Goal: Information Seeking & Learning: Check status

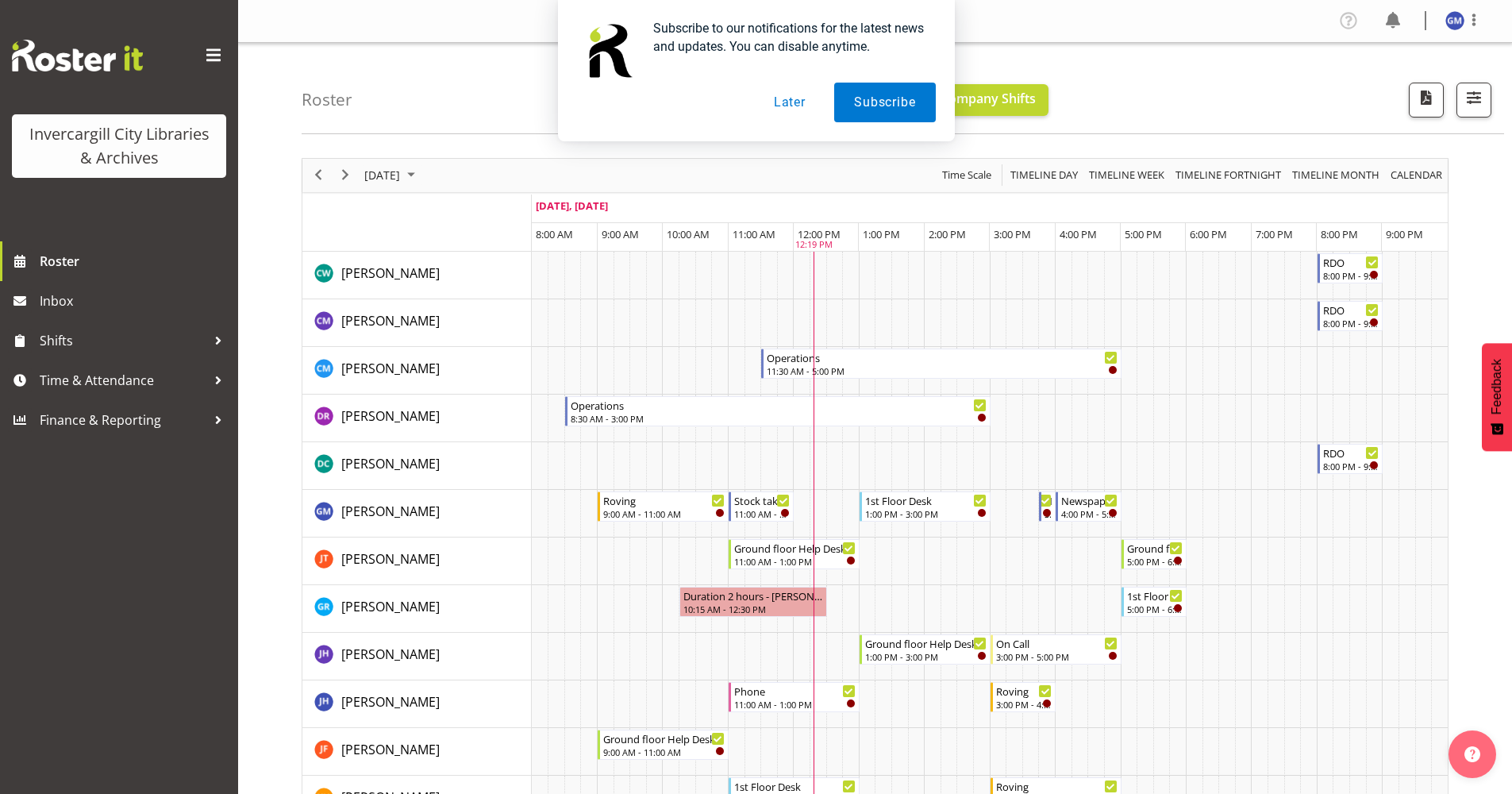
click at [780, 102] on button "Later" at bounding box center [790, 102] width 71 height 39
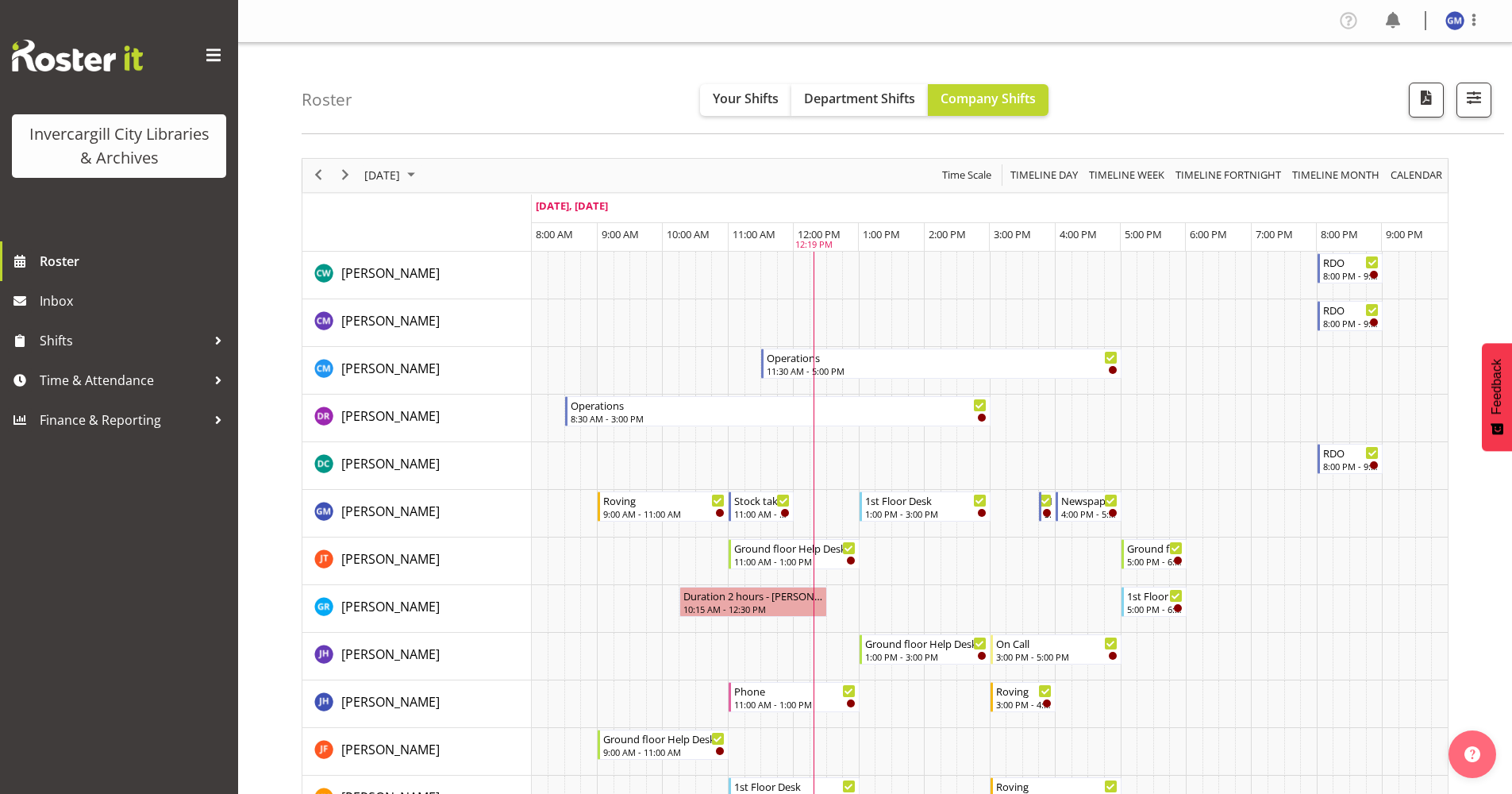
scroll to position [80, 0]
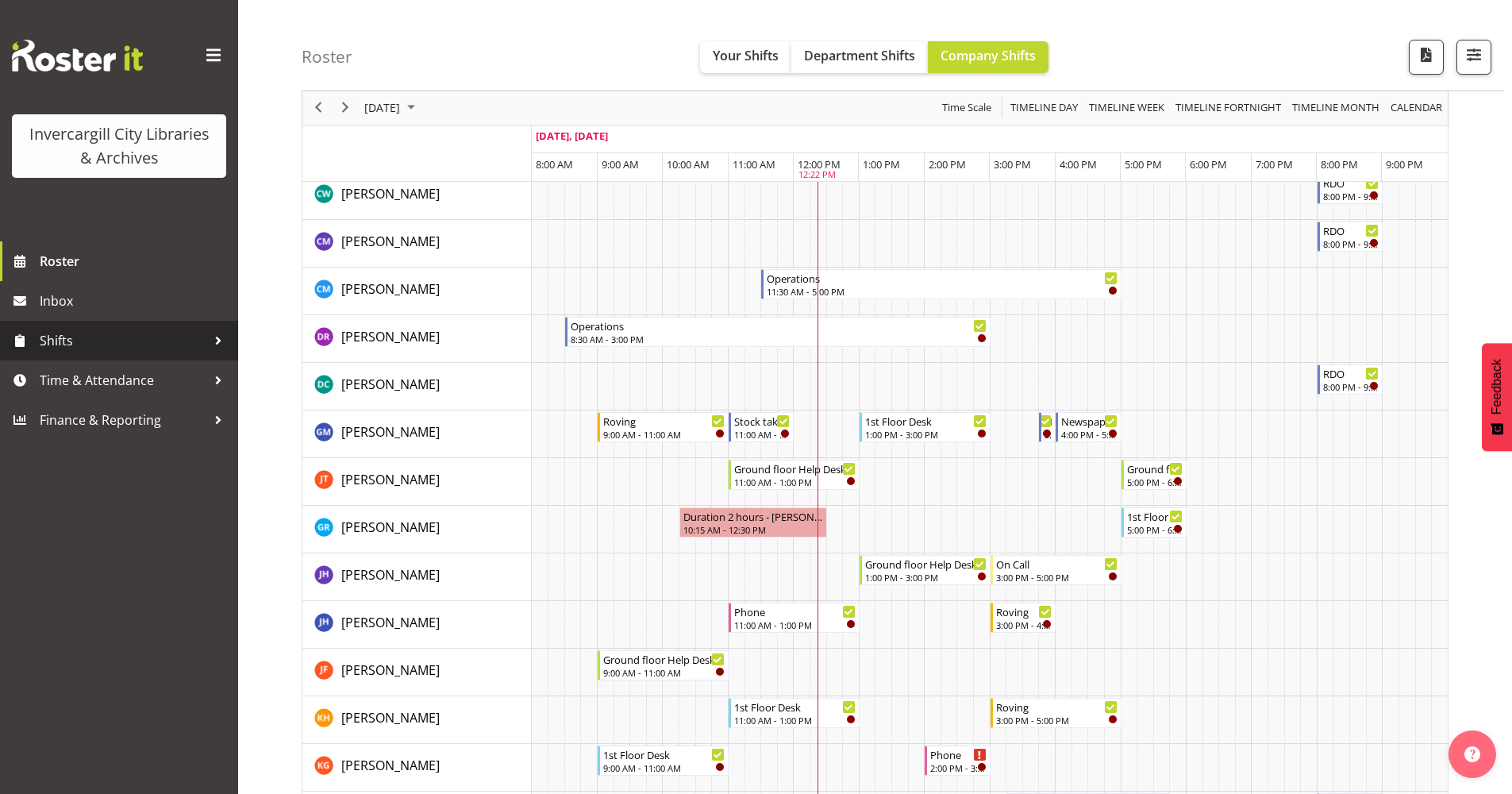
click at [169, 342] on span "Shifts" at bounding box center [123, 341] width 167 height 24
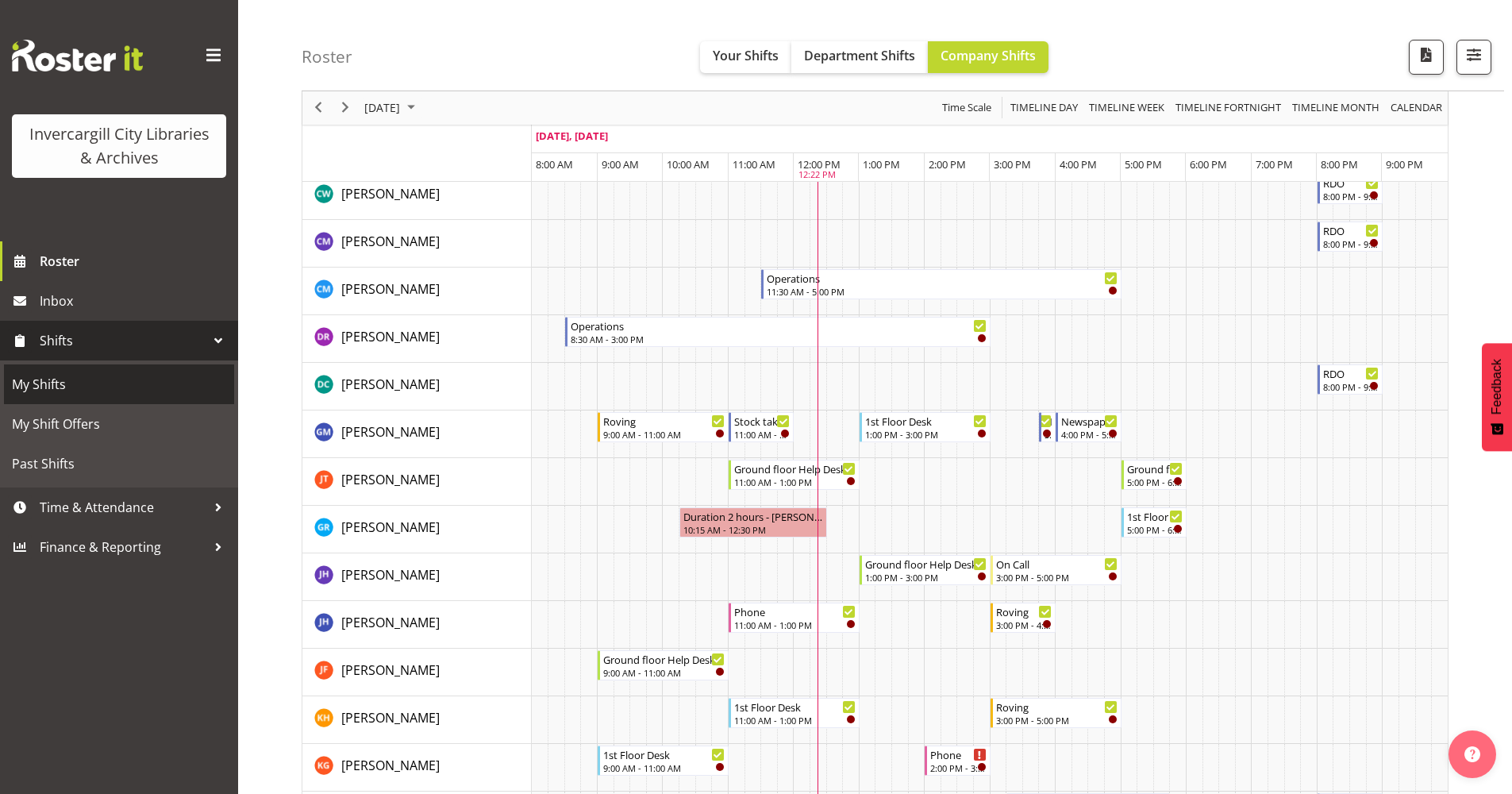
click at [116, 384] on span "My Shifts" at bounding box center [118, 384] width 214 height 24
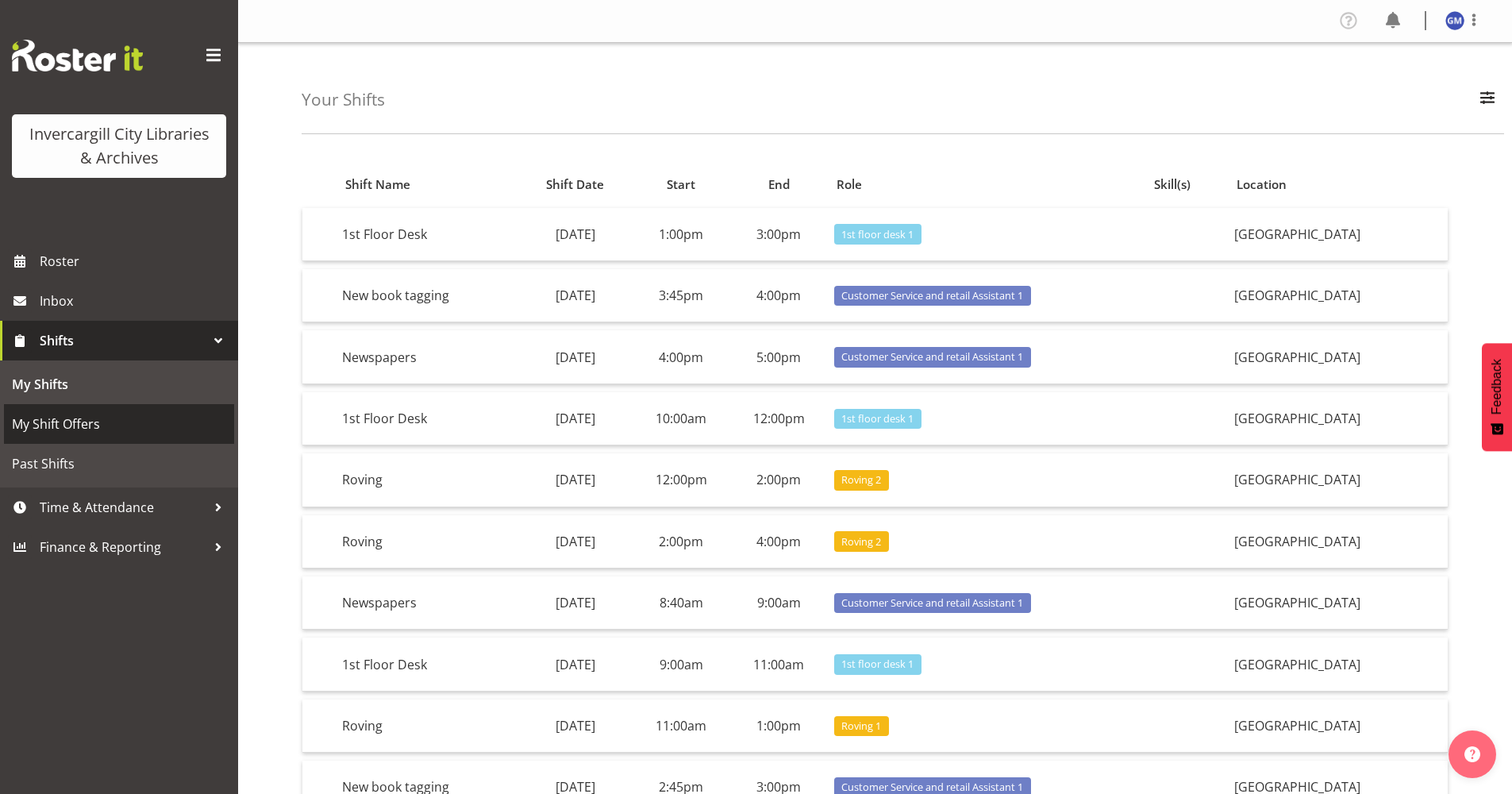
click at [106, 434] on span "My Shift Offers" at bounding box center [118, 424] width 214 height 24
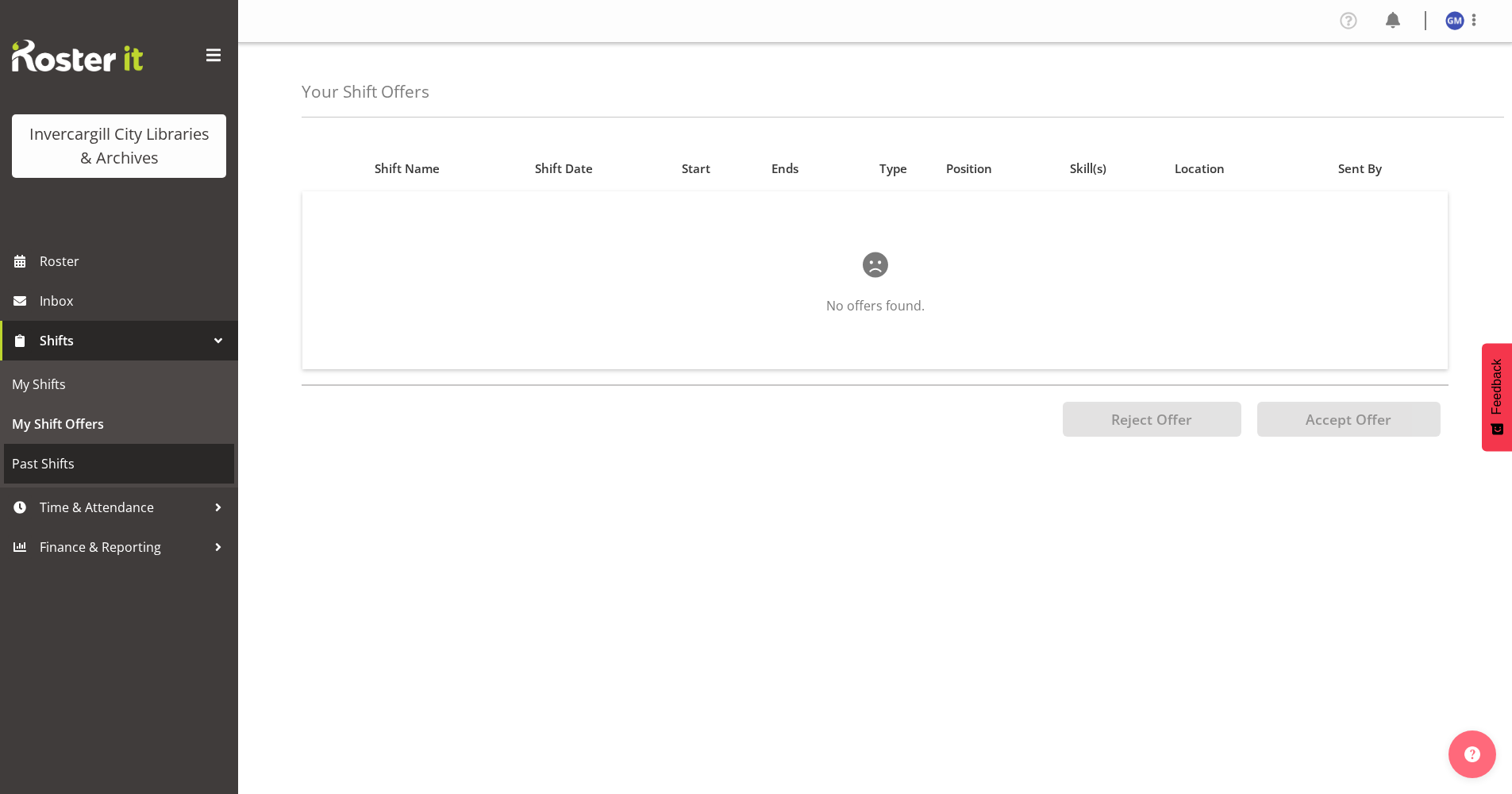
click at [104, 451] on link "Past Shifts" at bounding box center [119, 463] width 230 height 39
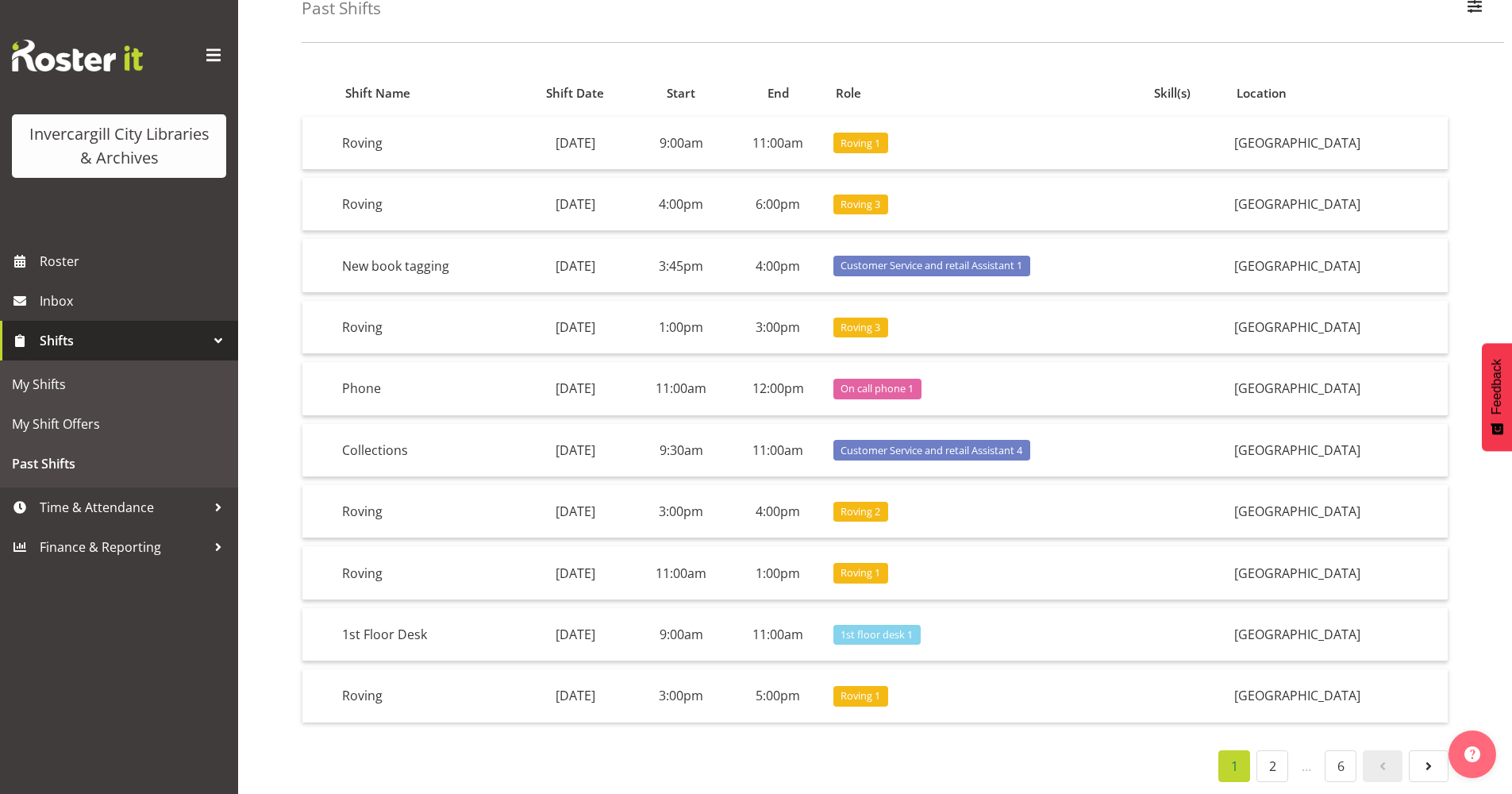
scroll to position [103, 0]
click at [91, 295] on span "Inbox" at bounding box center [134, 300] width 190 height 24
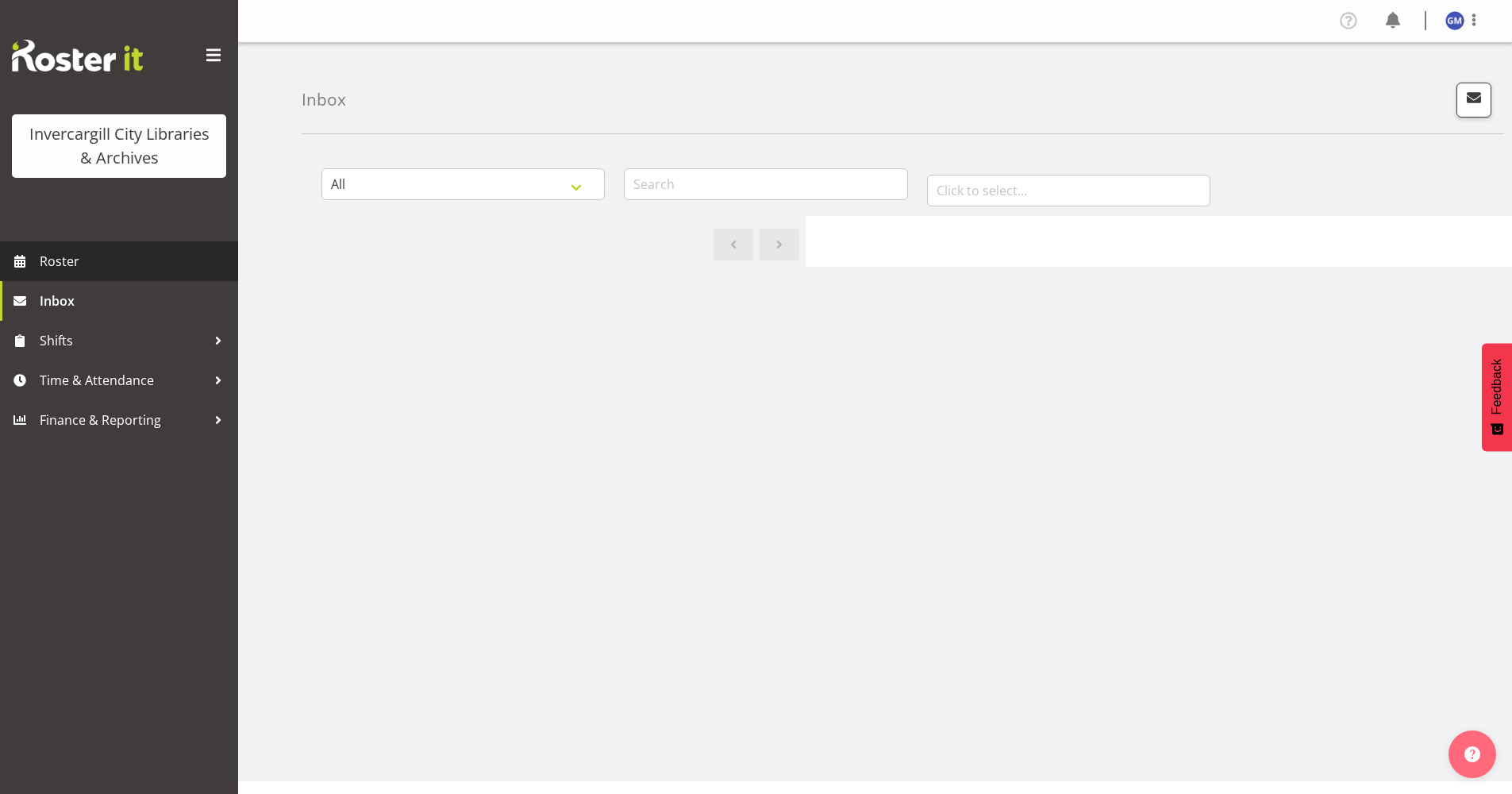
click at [86, 267] on span "Roster" at bounding box center [134, 261] width 190 height 24
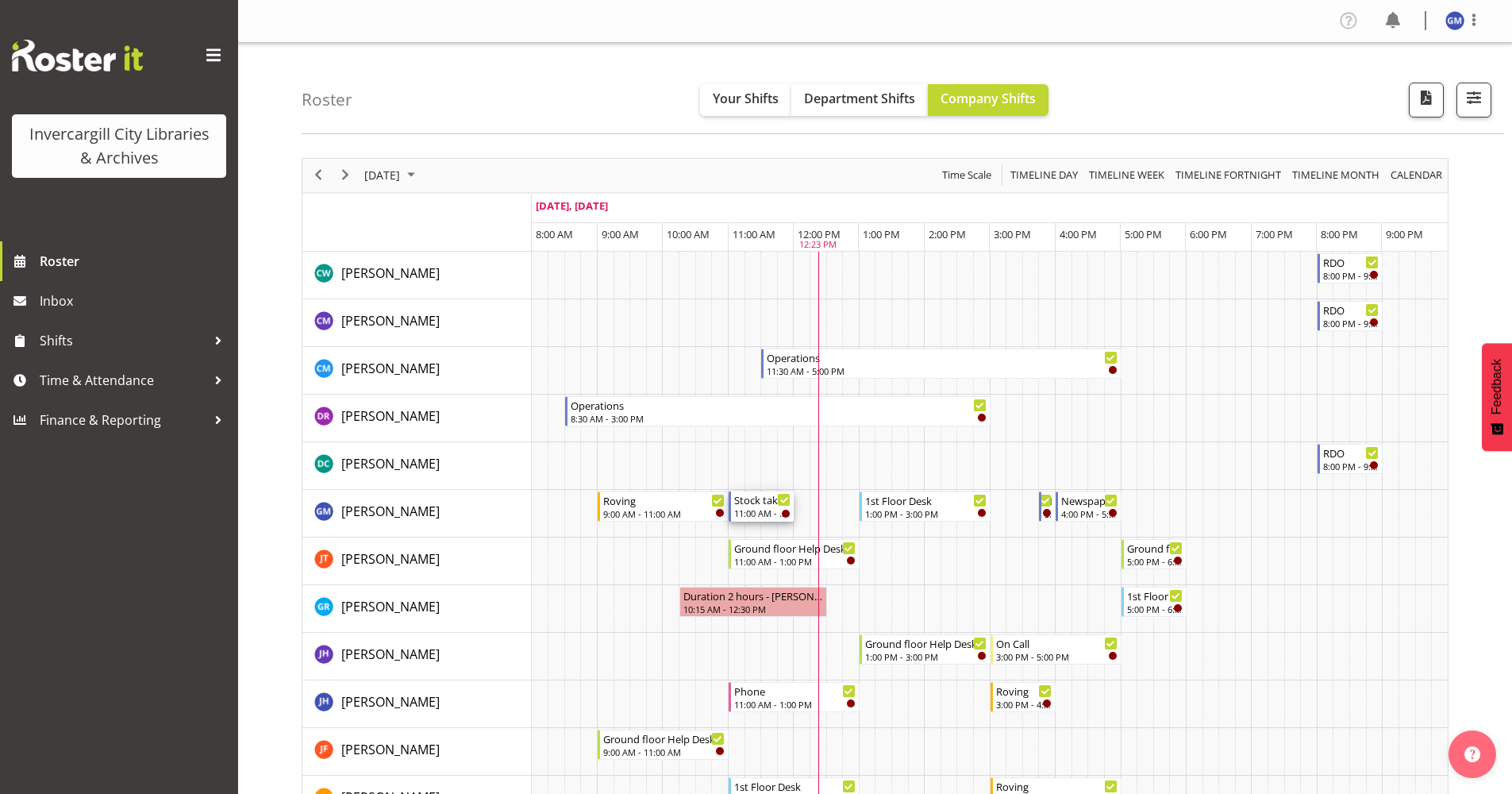
click at [750, 507] on div "Stock taking 11:00 AM - 12:00 PM" at bounding box center [762, 507] width 56 height 30
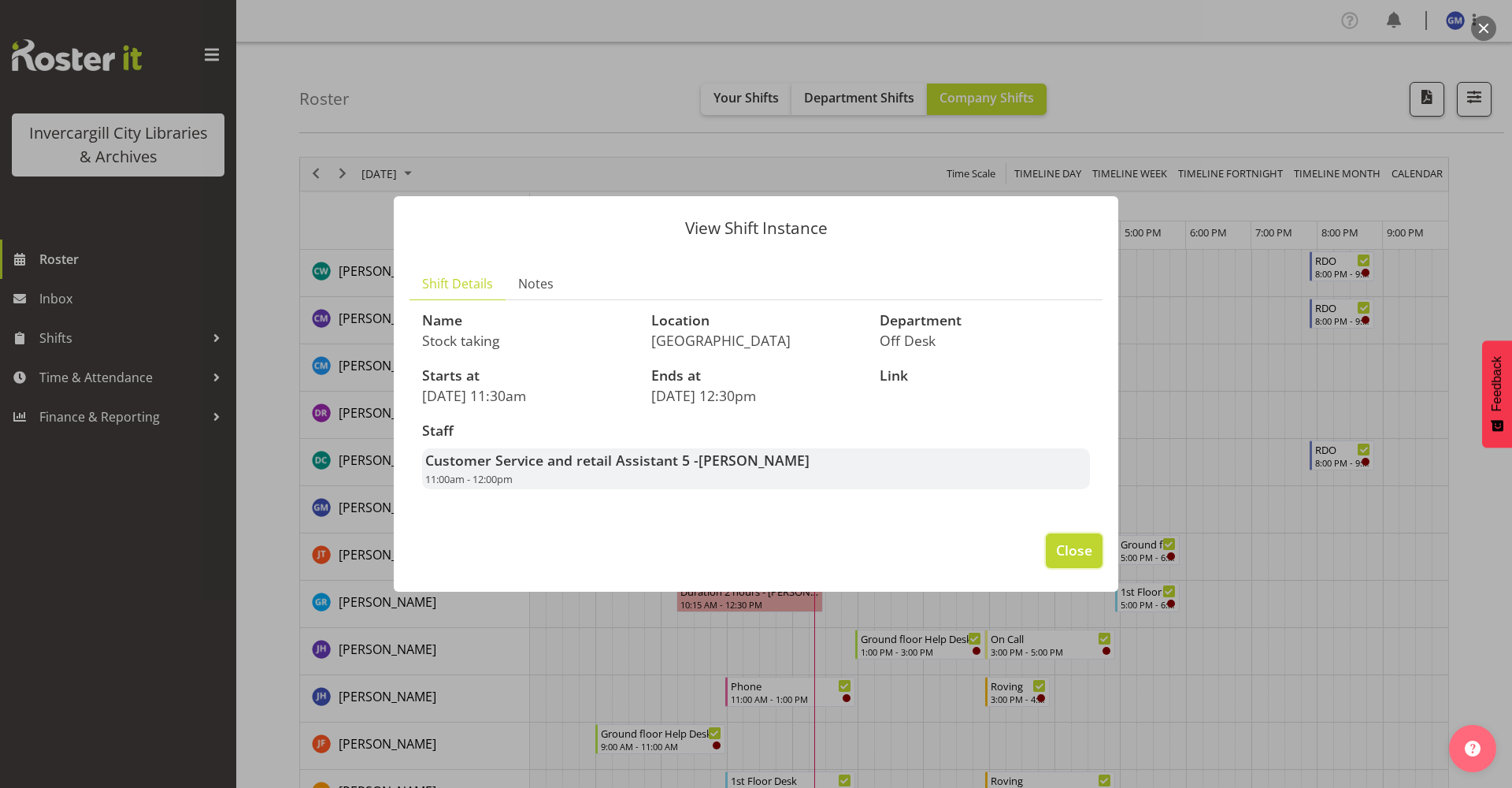
click at [1060, 548] on span "Close" at bounding box center [1075, 550] width 37 height 21
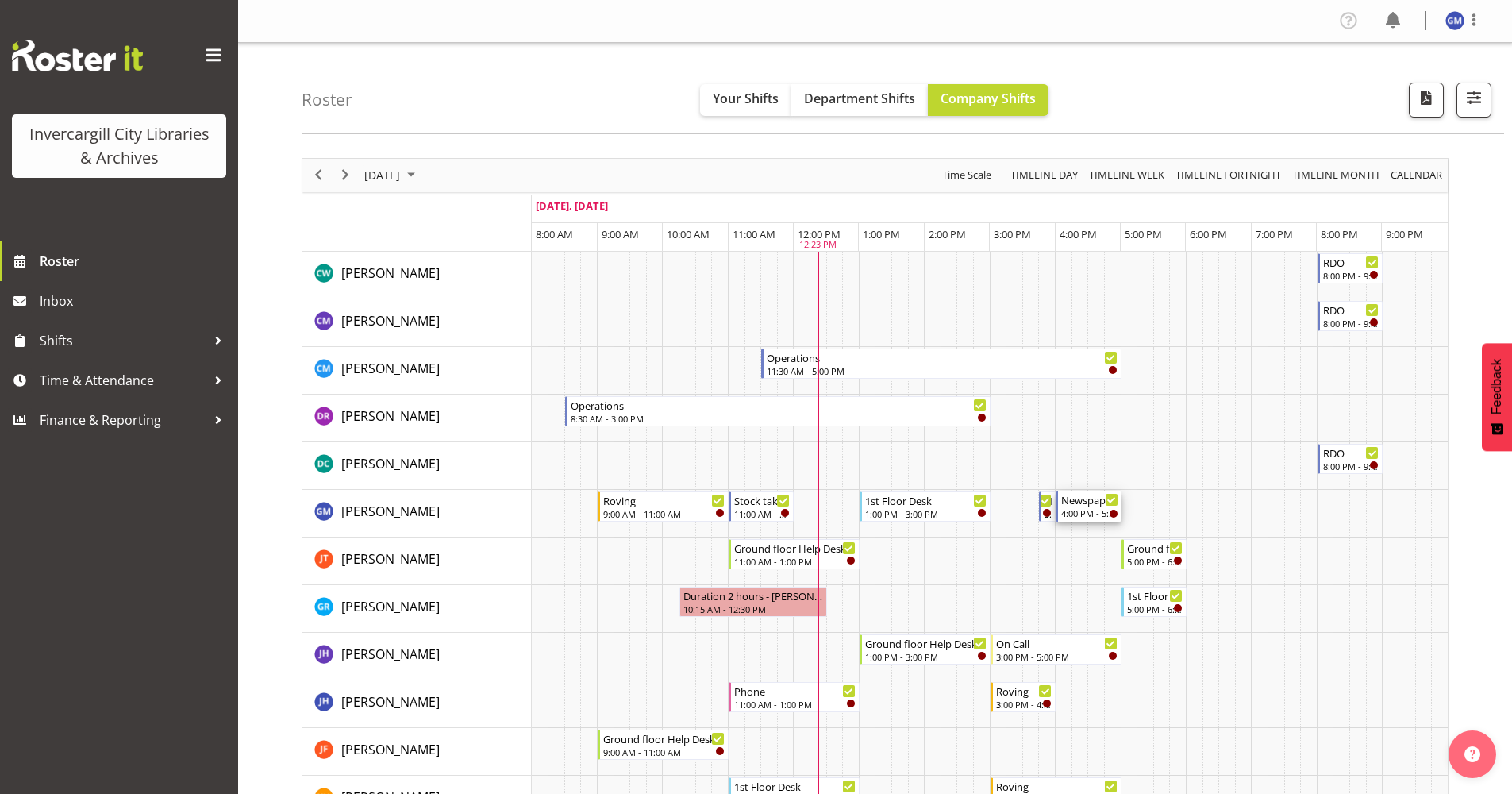
click at [1076, 517] on div "4:00 PM - 5:00 PM" at bounding box center [1089, 513] width 56 height 13
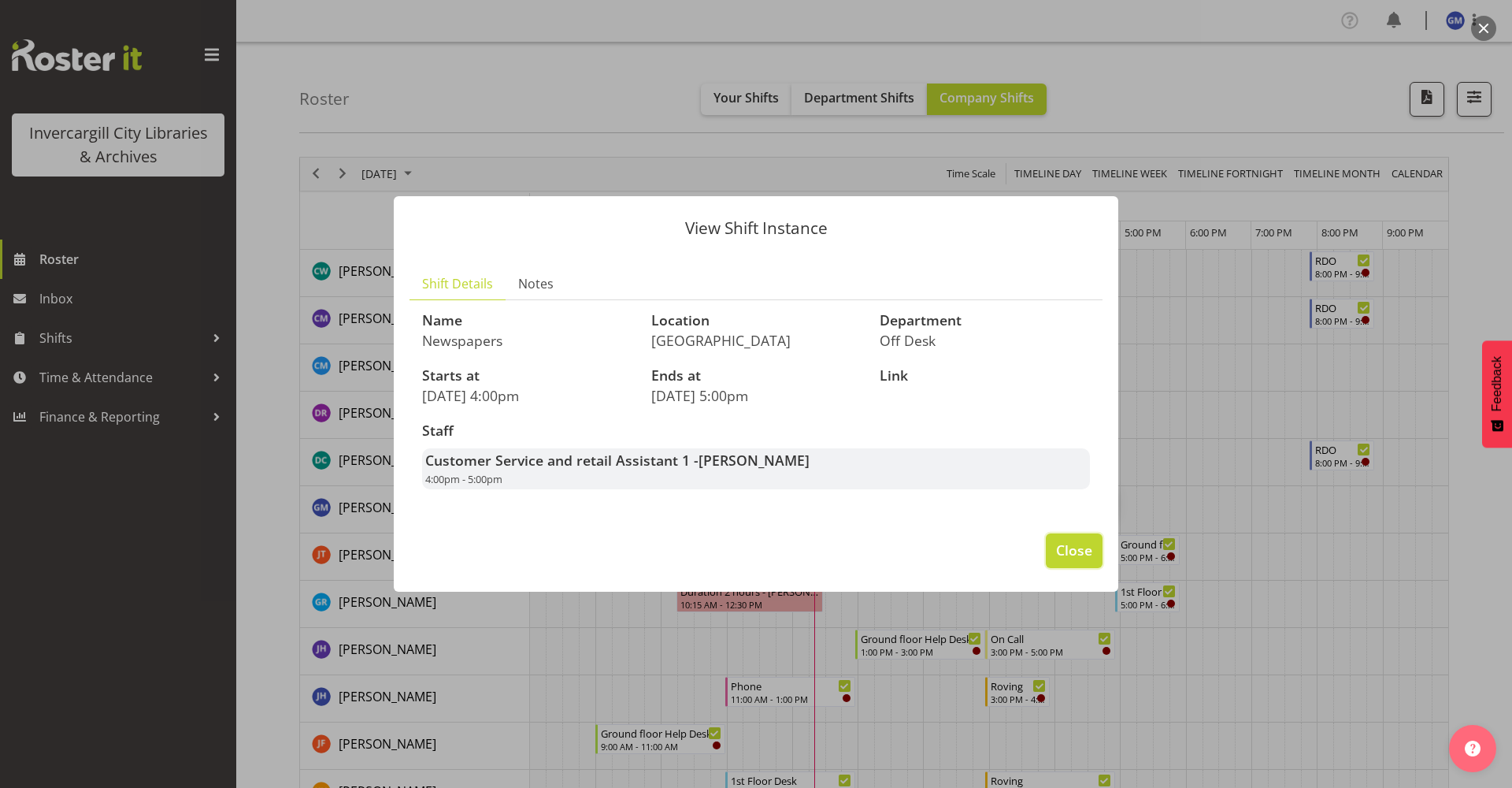
click at [1092, 551] on button "Close" at bounding box center [1074, 551] width 57 height 35
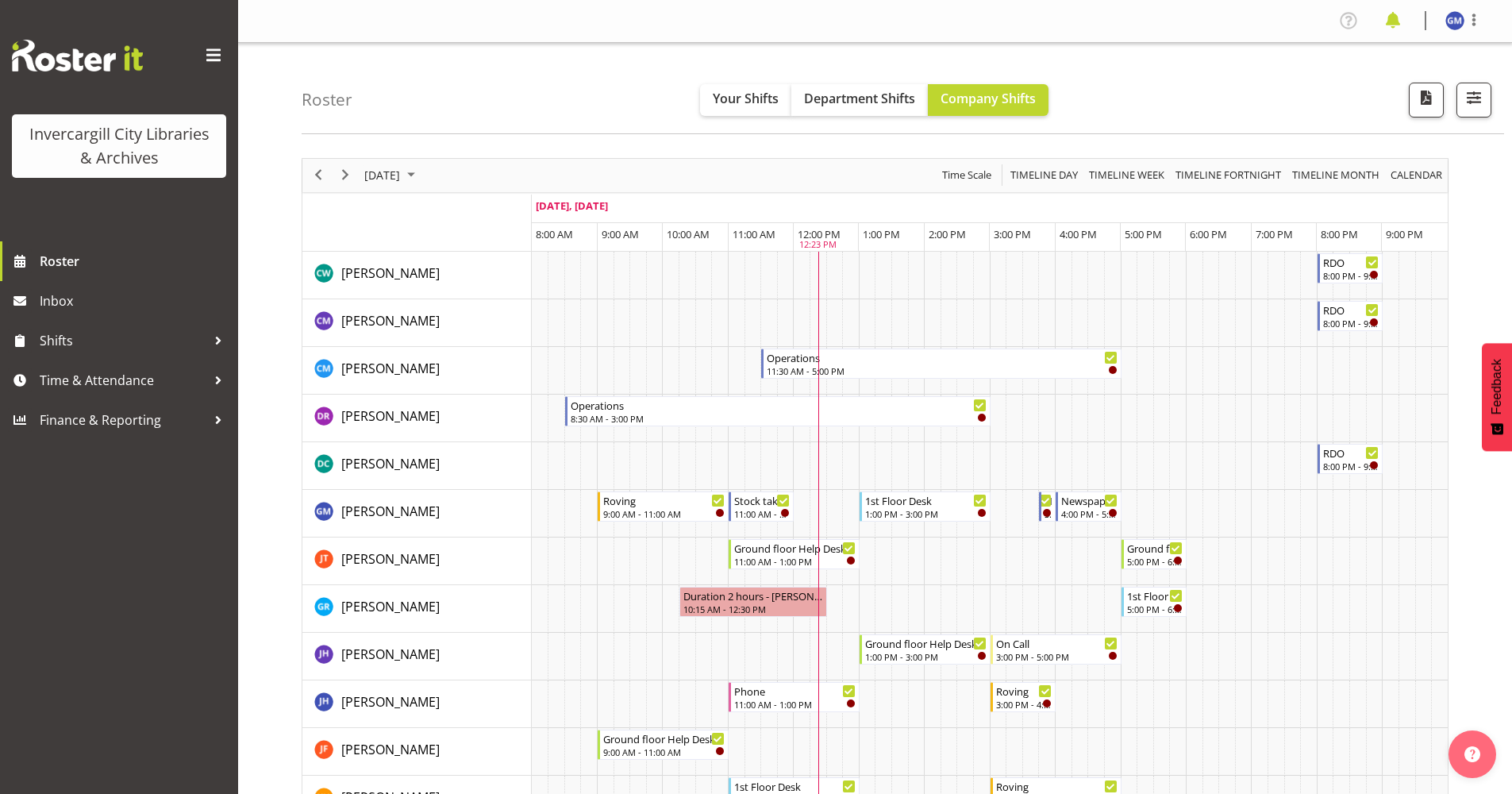
click at [1400, 30] on span at bounding box center [1393, 20] width 25 height 25
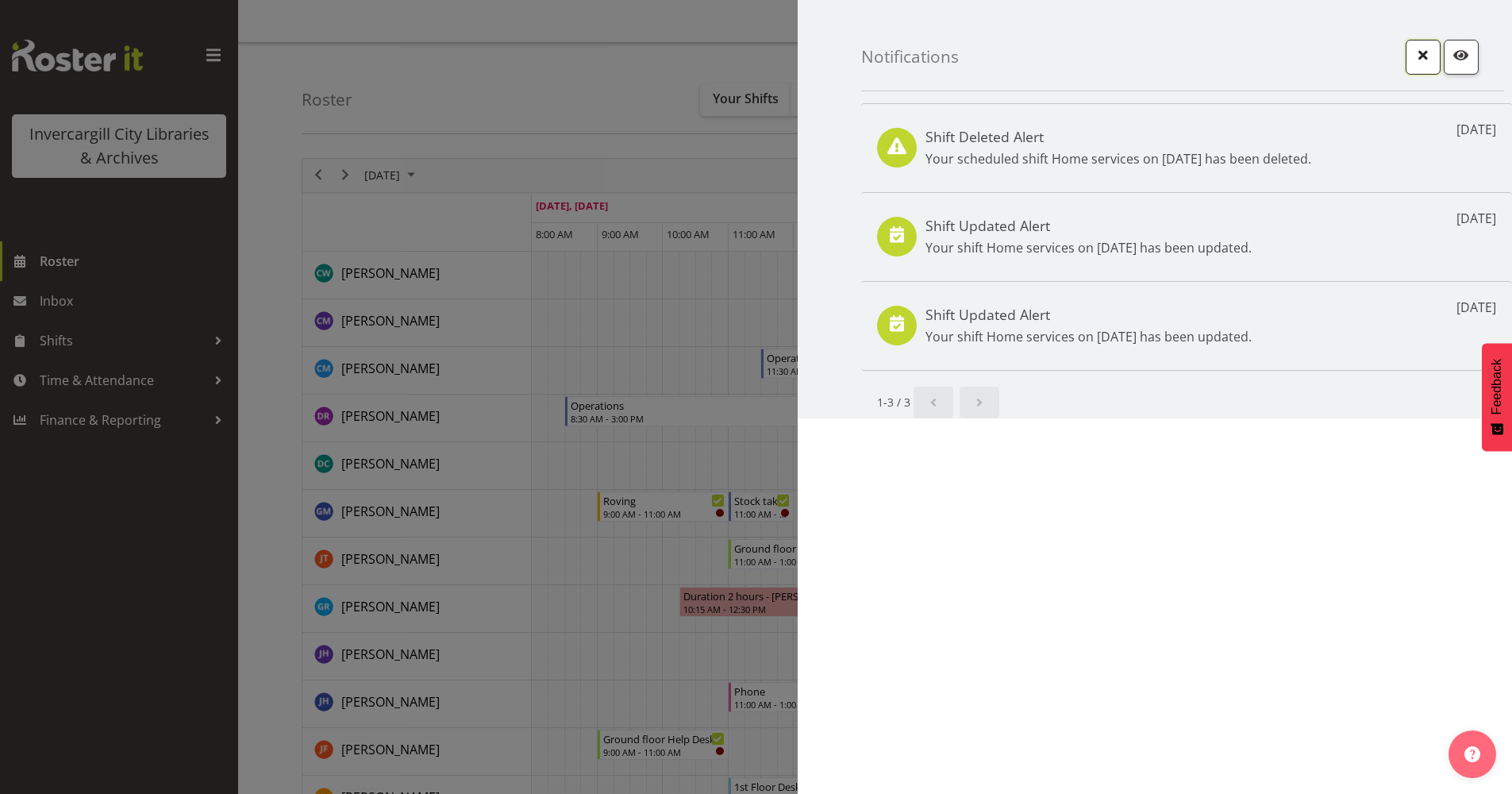
click at [1417, 48] on span "button" at bounding box center [1423, 55] width 21 height 21
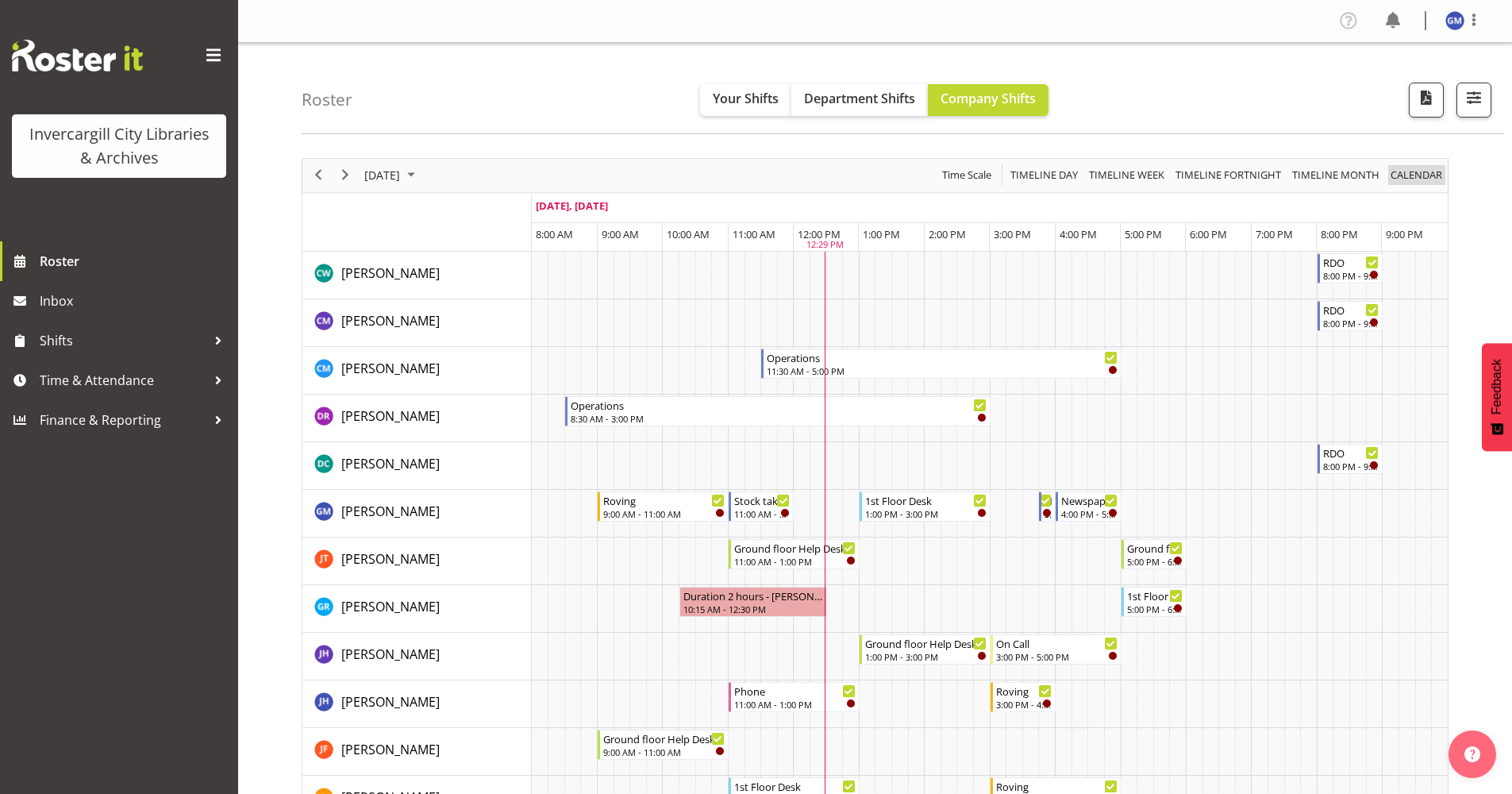
click at [1410, 180] on span "calendar" at bounding box center [1416, 175] width 55 height 20
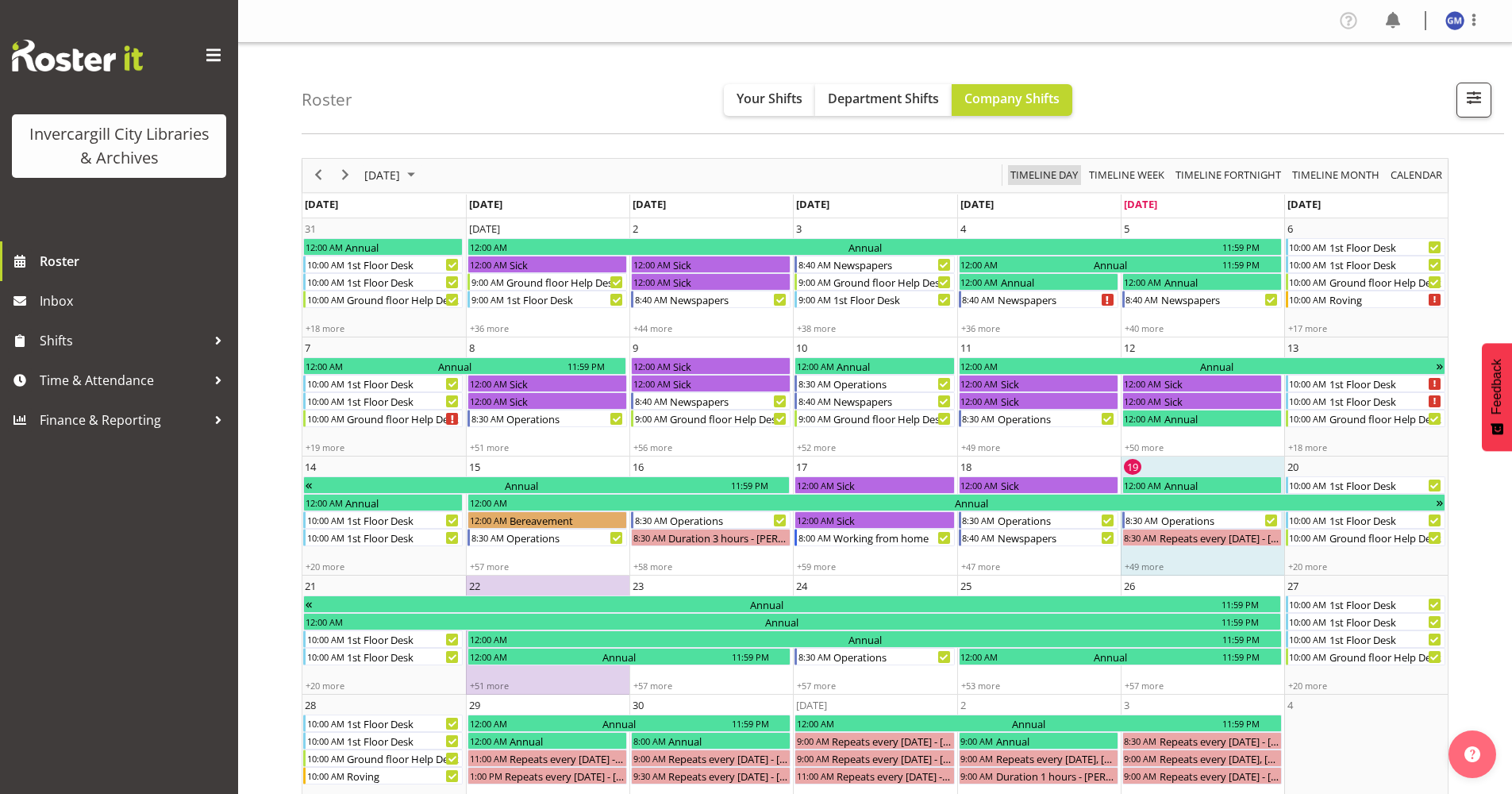
click at [1046, 174] on span "Timeline Day" at bounding box center [1044, 175] width 70 height 20
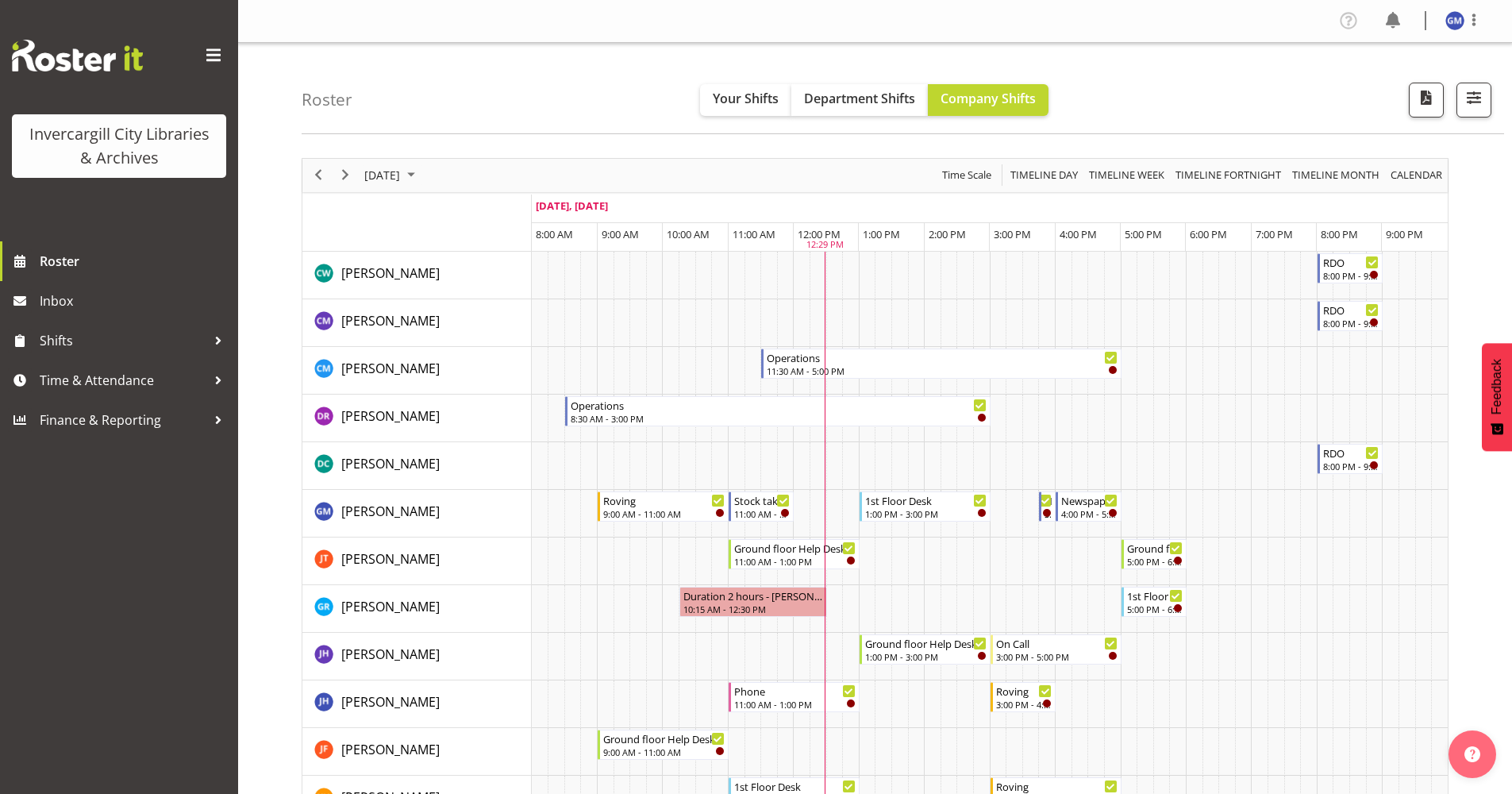
click at [425, 162] on div "[DATE]" at bounding box center [392, 175] width 66 height 34
click at [402, 173] on span "[DATE]" at bounding box center [382, 175] width 39 height 20
